Goal: Find contact information: Find contact information

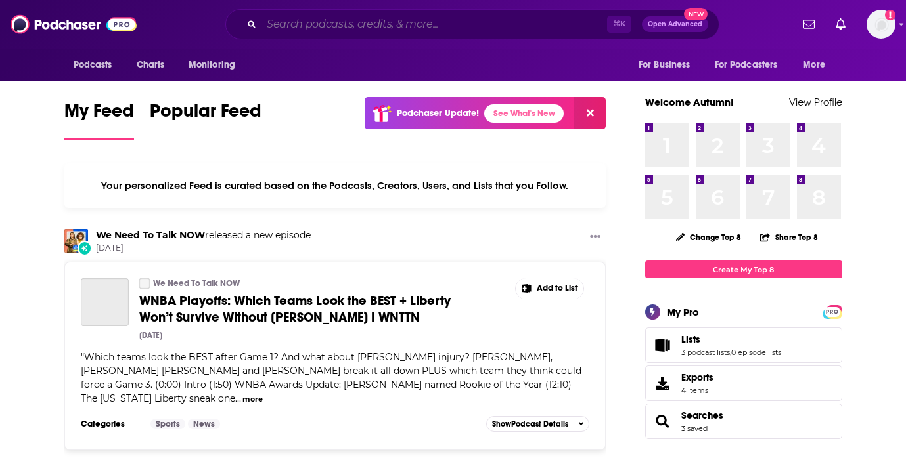
click at [368, 16] on input "Search podcasts, credits, & more..." at bounding box center [434, 24] width 346 height 21
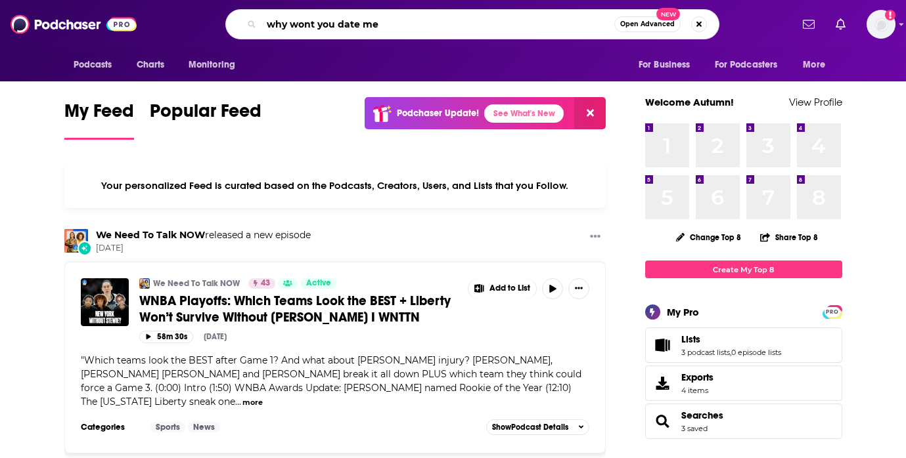
type input "why wont you date me"
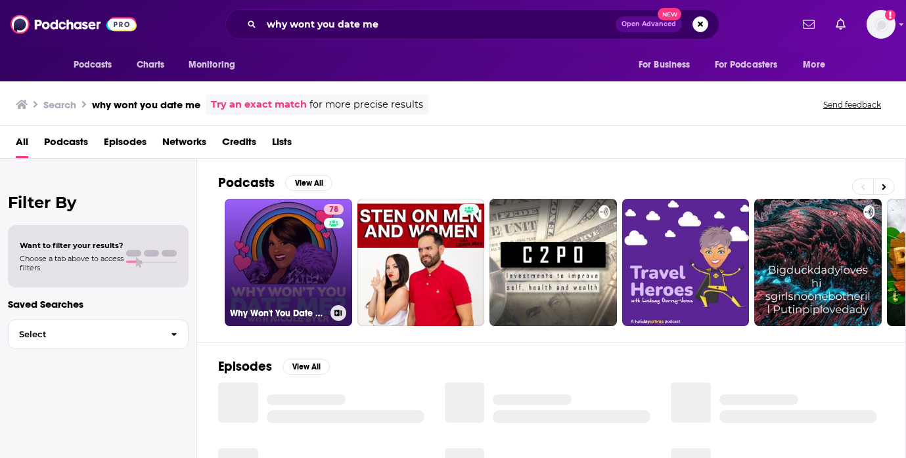
click at [281, 255] on link "78 Why Won't You Date Me? with [PERSON_NAME]" at bounding box center [288, 262] width 127 height 127
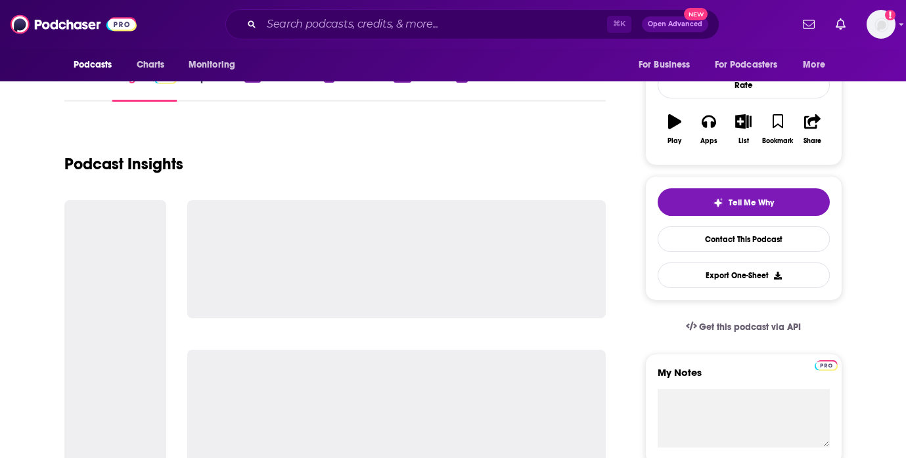
scroll to position [180, 0]
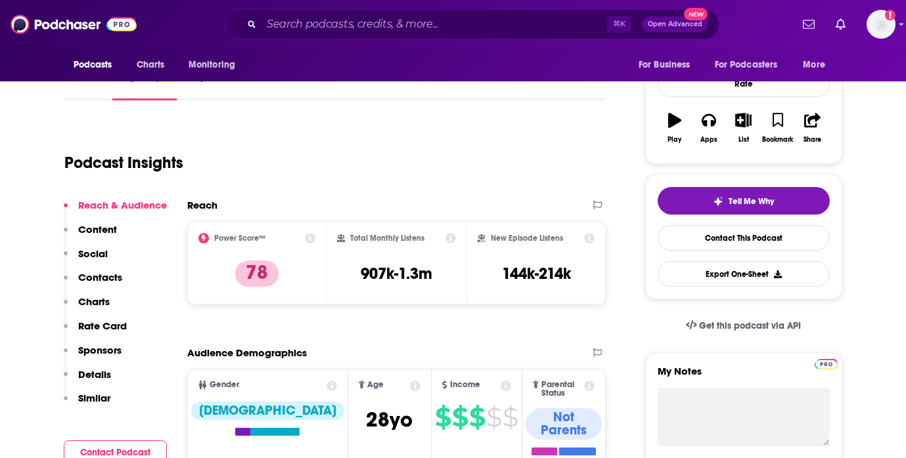
click at [101, 280] on p "Contacts" at bounding box center [100, 277] width 44 height 12
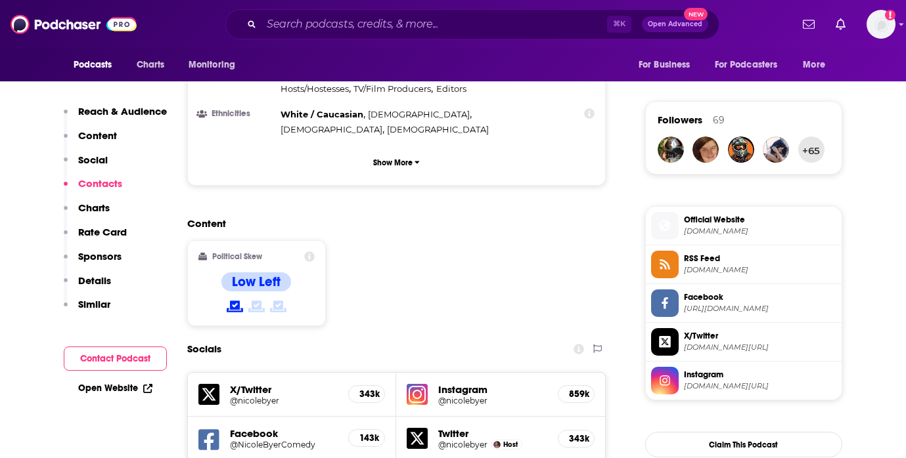
scroll to position [1129, 0]
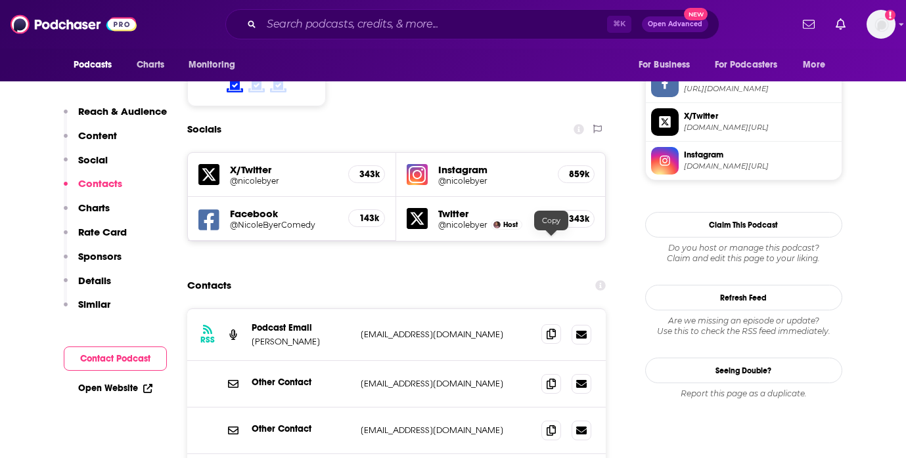
click at [551, 329] on icon at bounding box center [551, 334] width 9 height 11
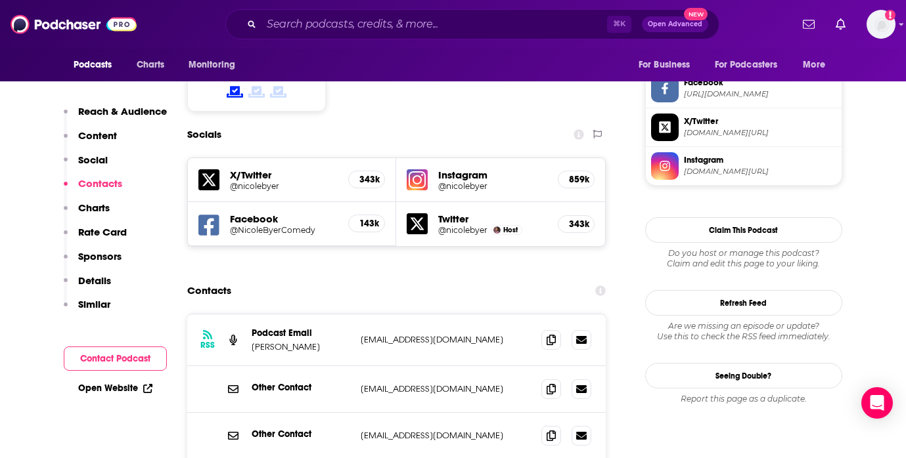
scroll to position [1119, 0]
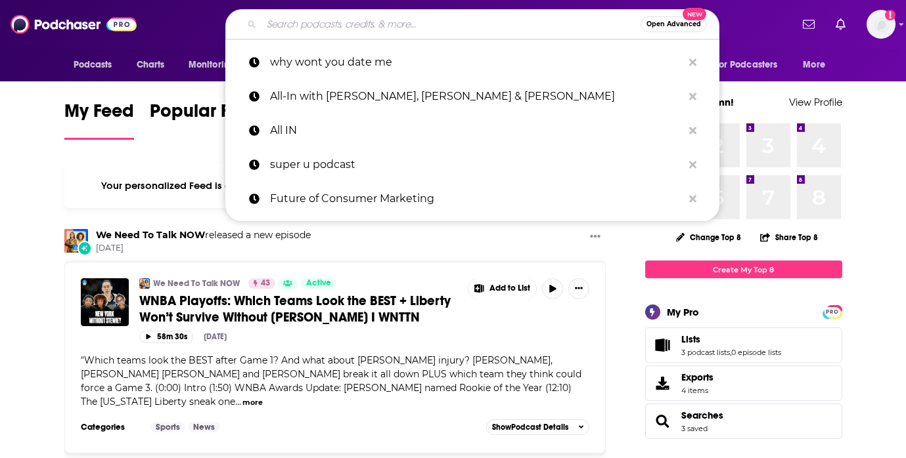
click at [333, 27] on input "Search podcasts, credits, & more..." at bounding box center [450, 24] width 379 height 21
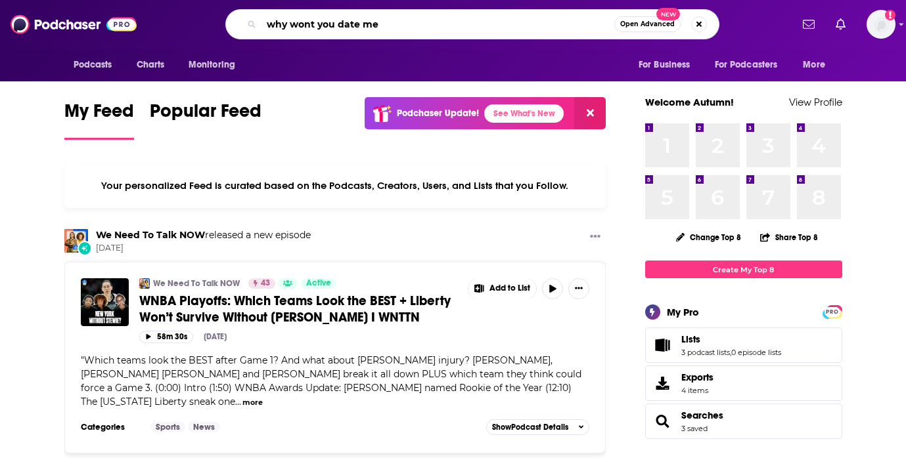
type input "why wont you date me"
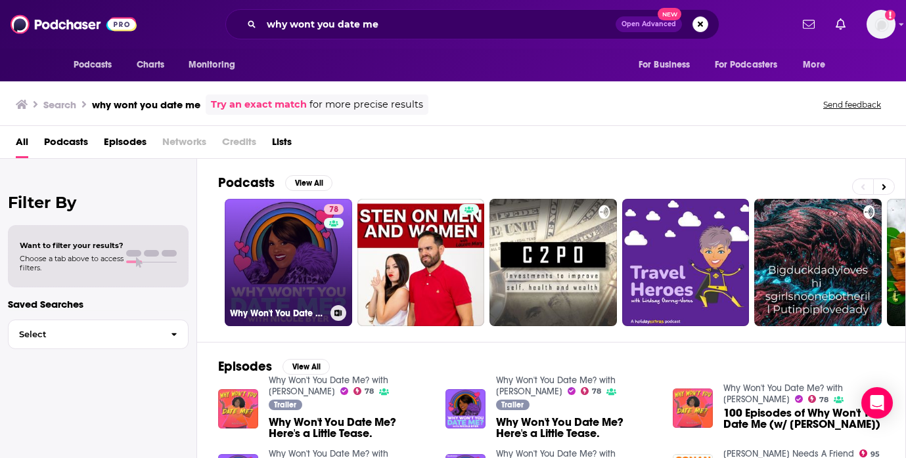
click at [284, 270] on link "78 Why Won't You Date Me? with [PERSON_NAME]" at bounding box center [288, 262] width 127 height 127
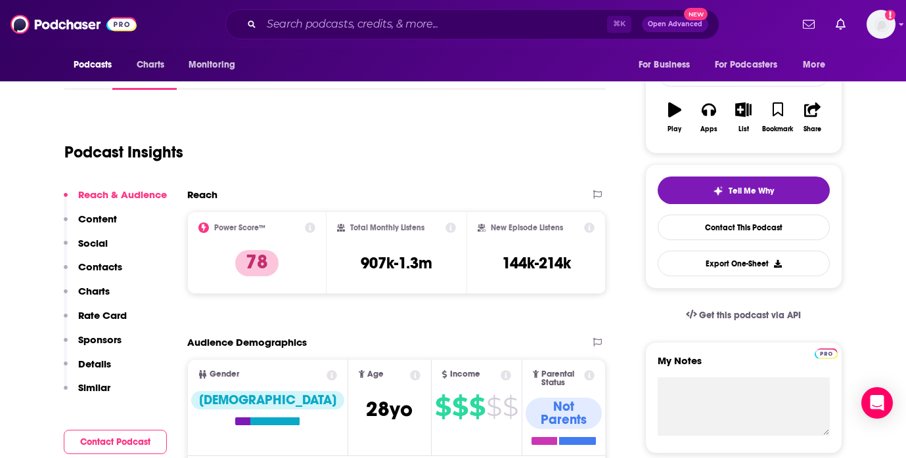
scroll to position [192, 0]
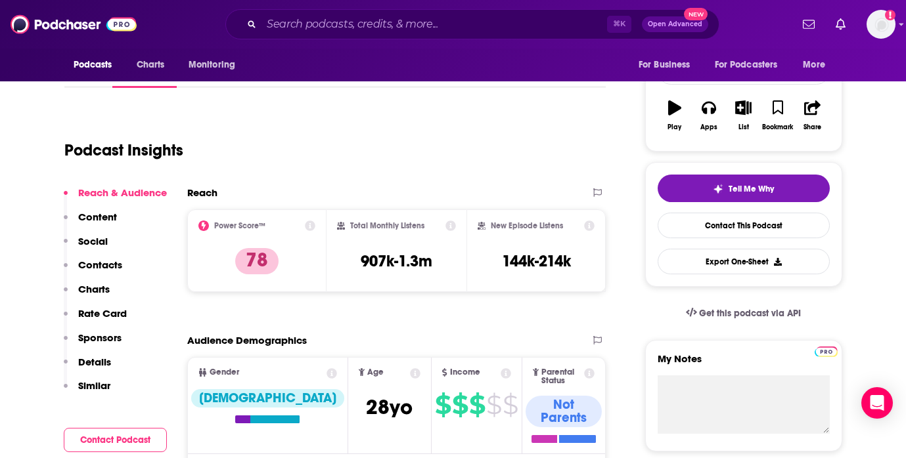
click at [112, 259] on p "Contacts" at bounding box center [100, 265] width 44 height 12
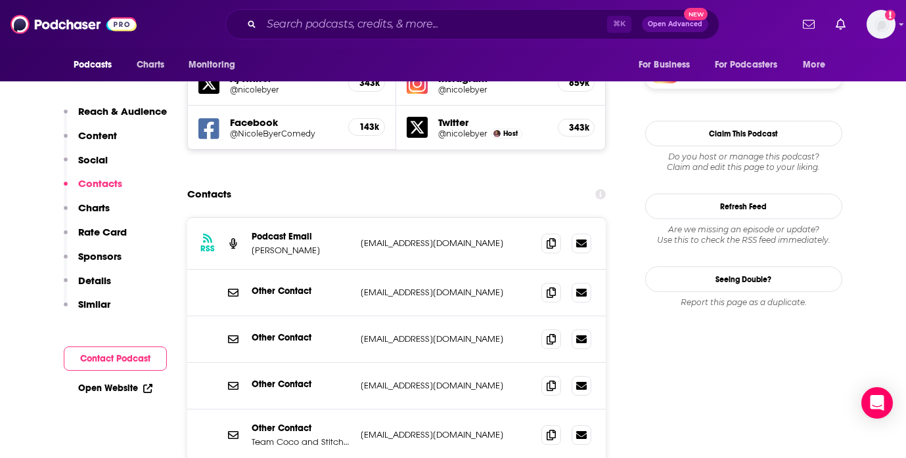
scroll to position [1220, 0]
